Goal: Information Seeking & Learning: Learn about a topic

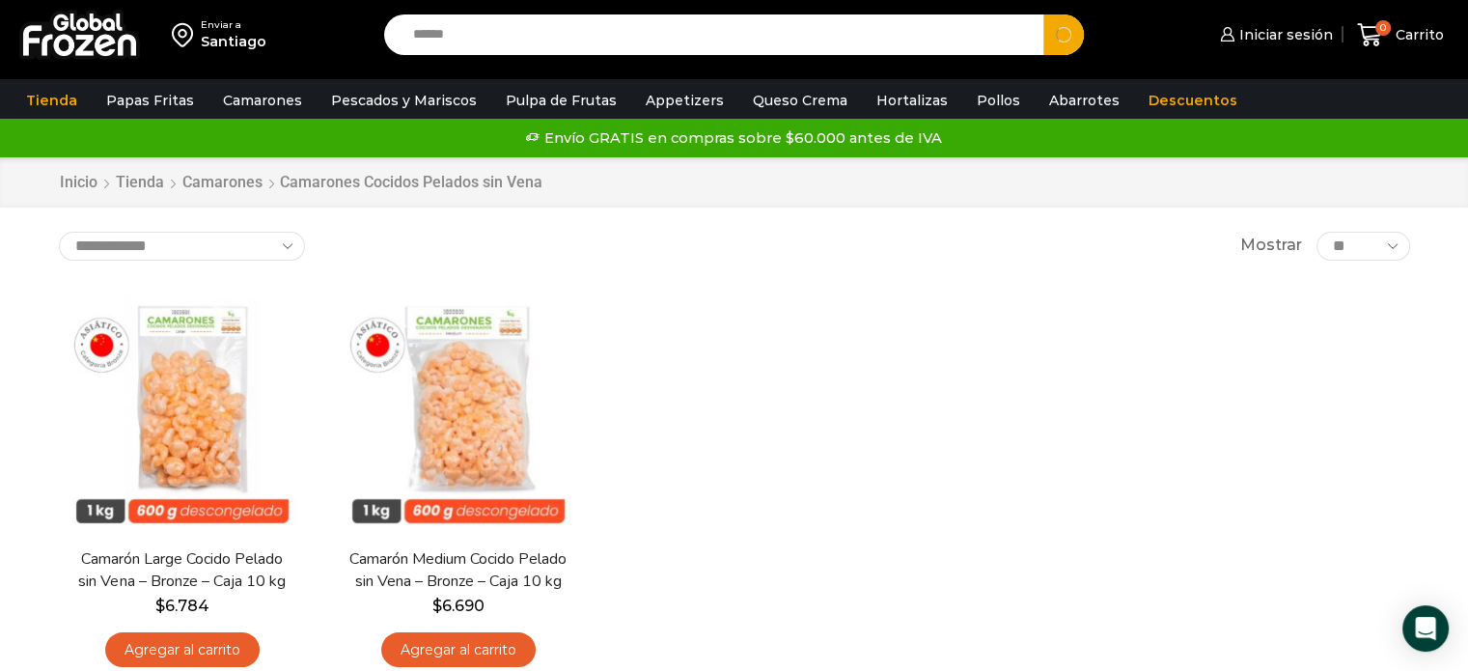
type input "******"
click at [1043, 14] on button "Search" at bounding box center [1063, 34] width 41 height 41
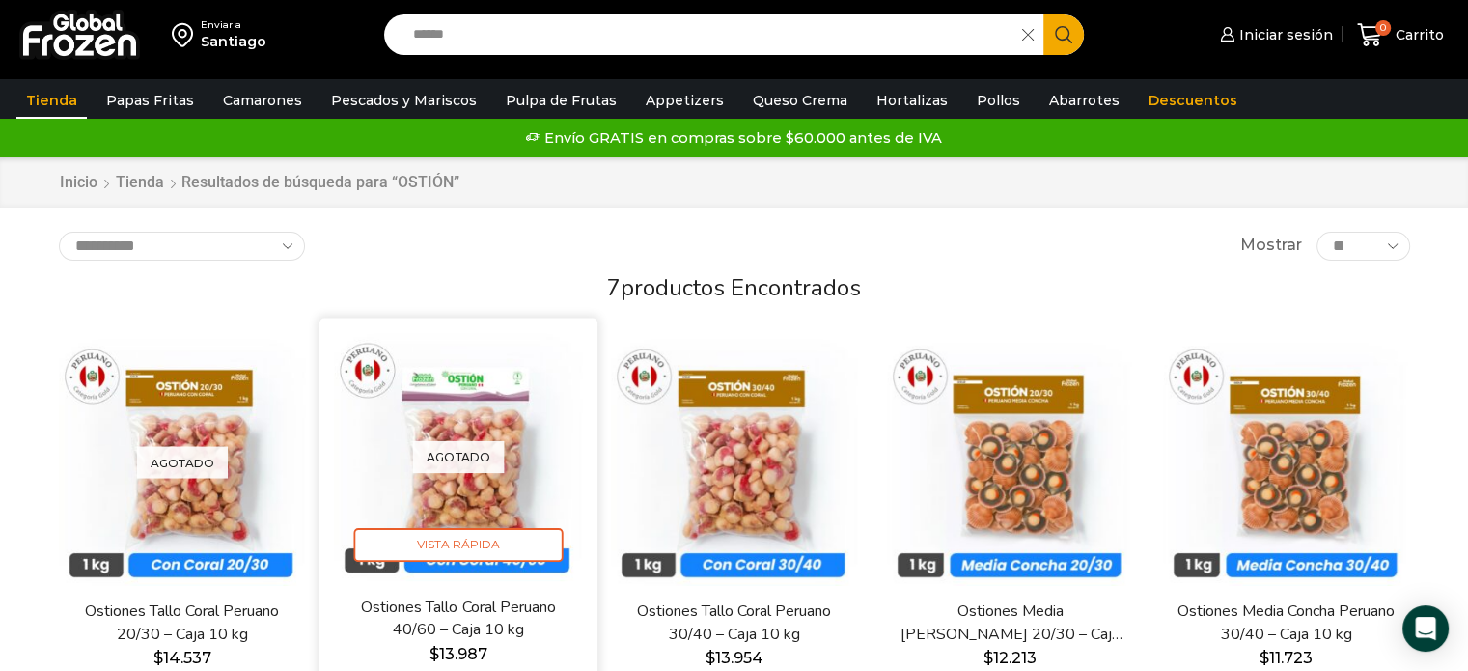
click at [532, 462] on img at bounding box center [458, 457] width 249 height 249
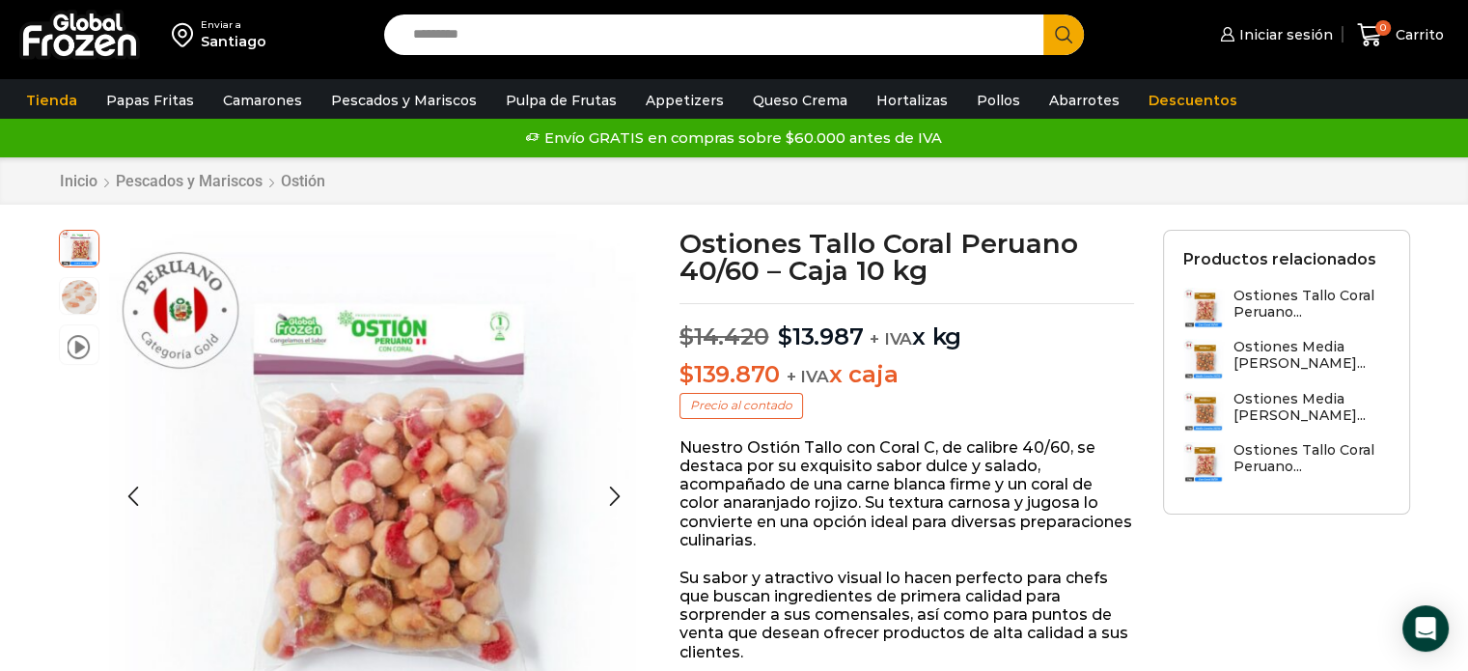
scroll to position [321, 0]
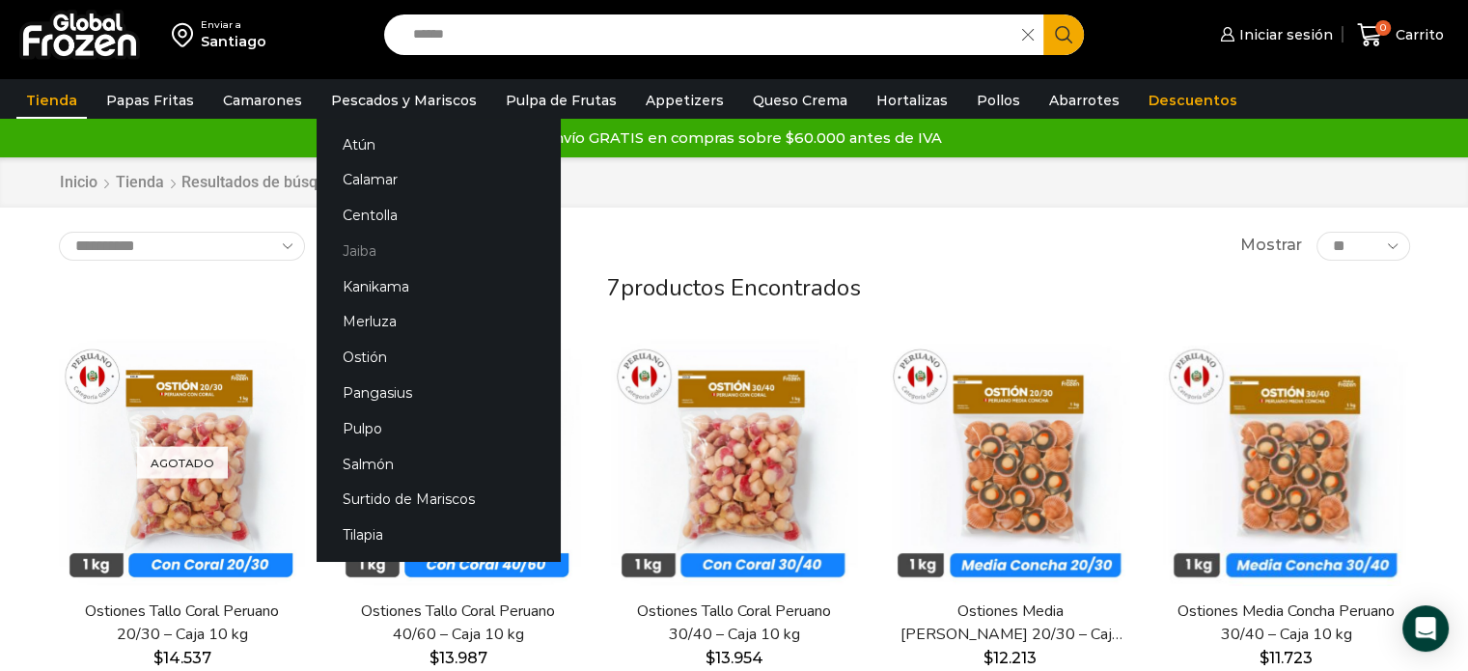
click at [362, 258] on link "Jaiba" at bounding box center [438, 252] width 243 height 36
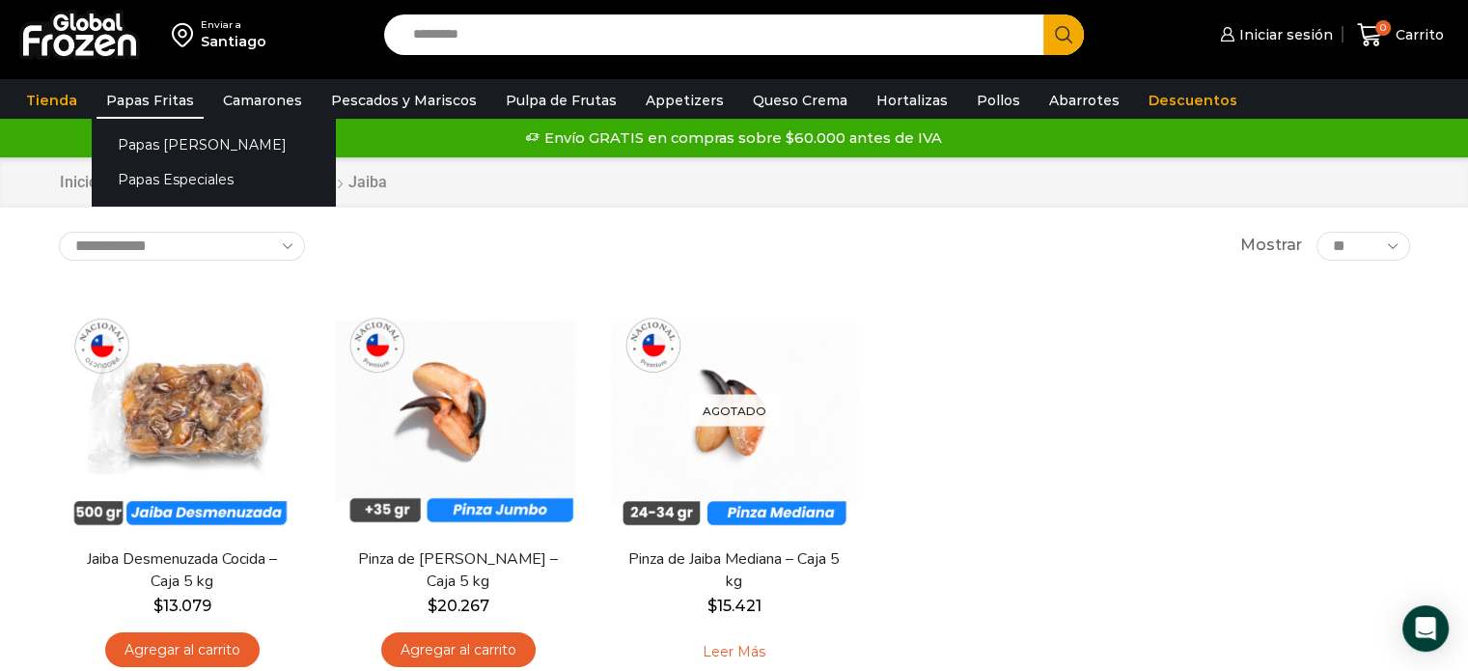
click at [175, 103] on link "Papas Fritas" at bounding box center [149, 100] width 107 height 37
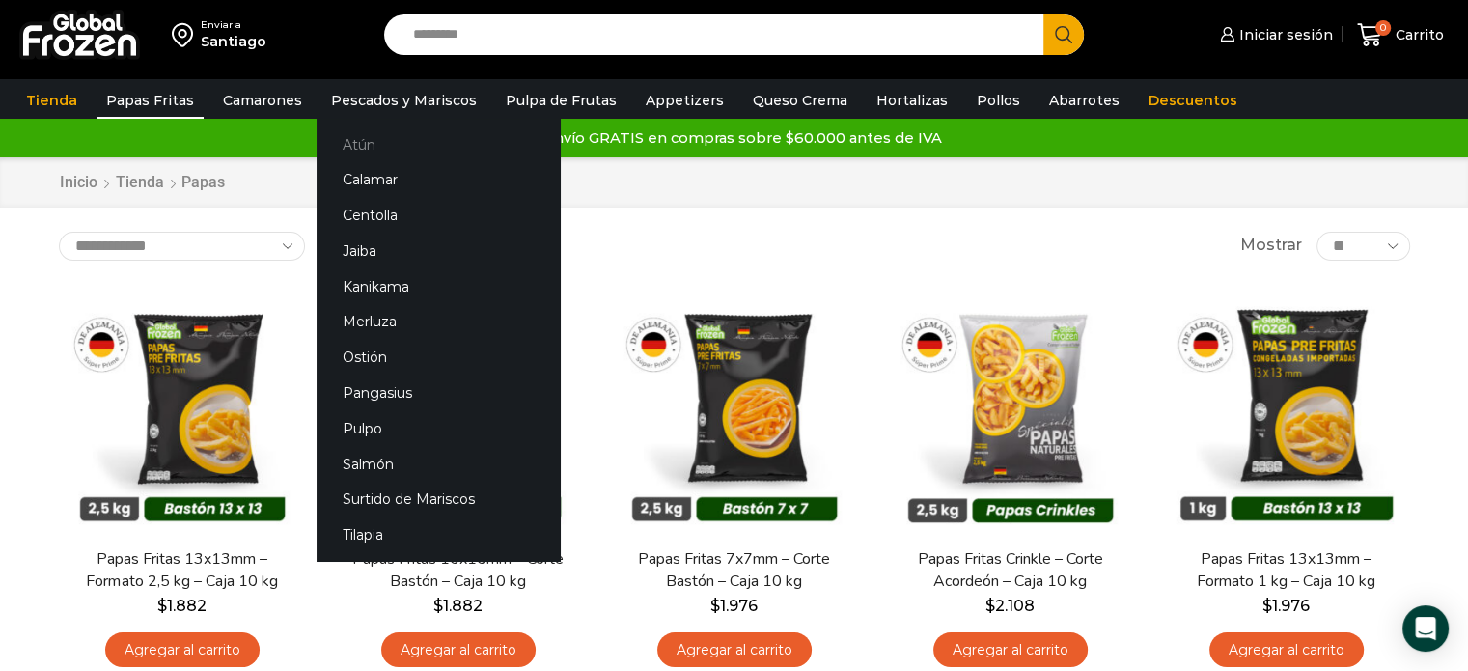
click at [355, 139] on link "Atún" at bounding box center [438, 144] width 243 height 36
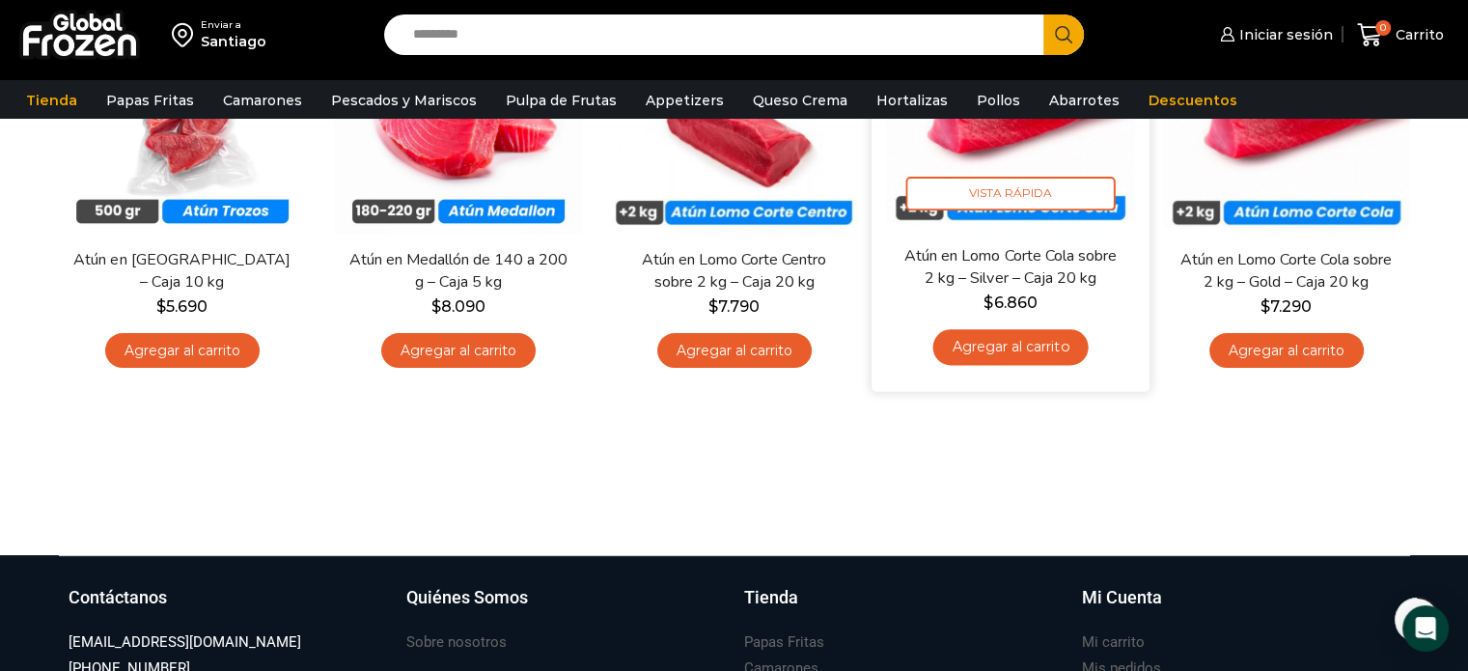
scroll to position [321, 0]
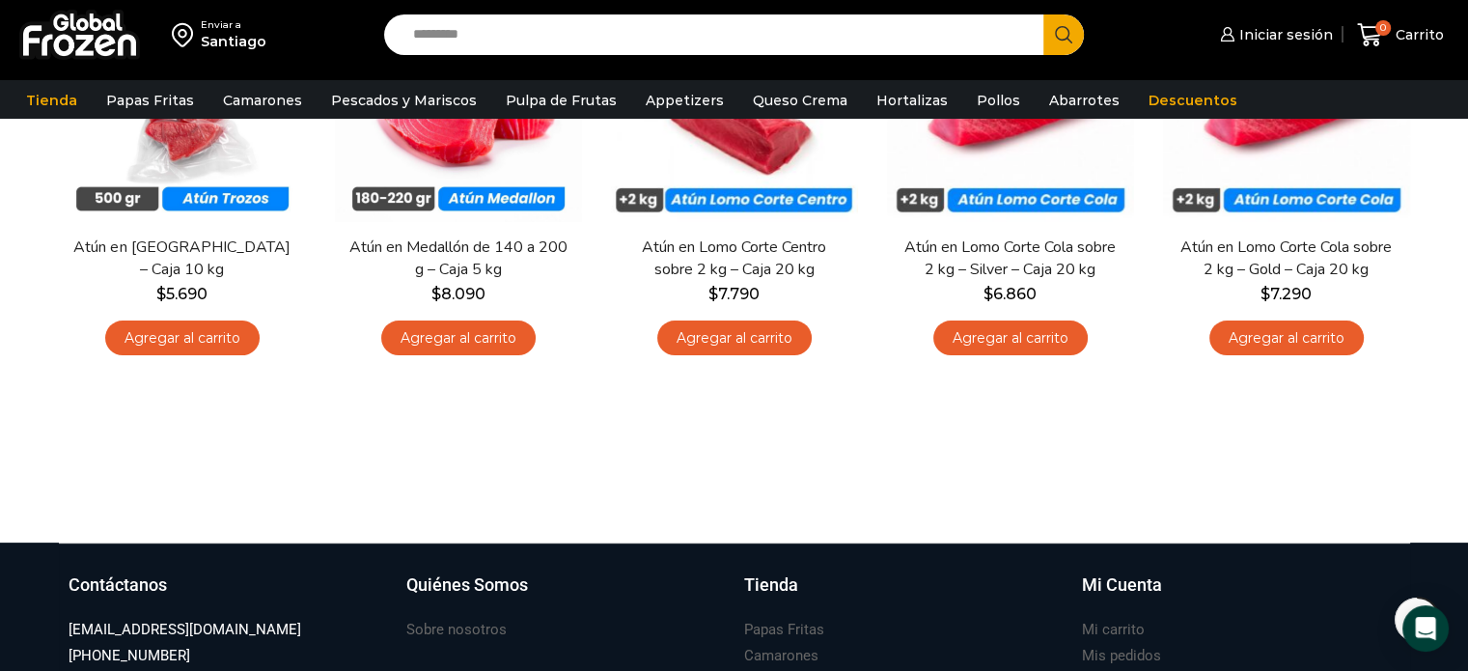
click at [537, 498] on div at bounding box center [734, 505] width 1380 height 73
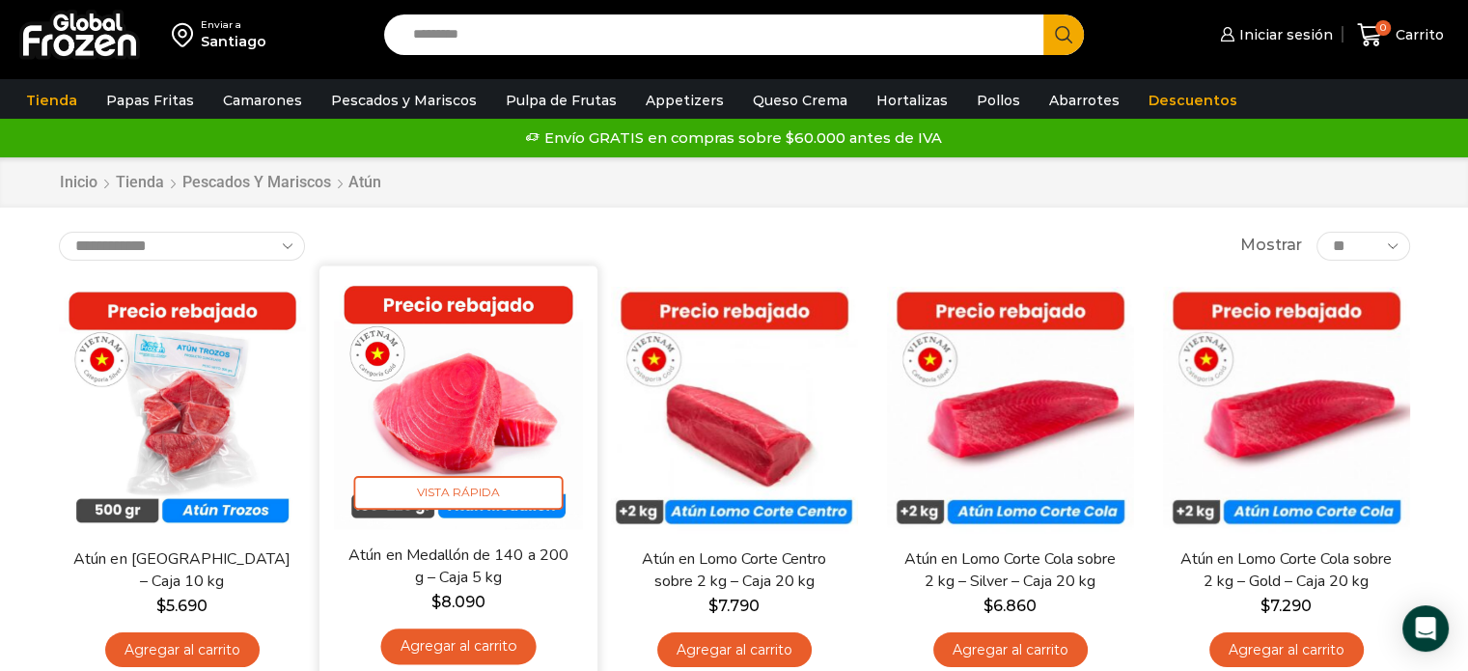
click at [518, 397] on img at bounding box center [458, 404] width 249 height 249
